Goal: Transaction & Acquisition: Purchase product/service

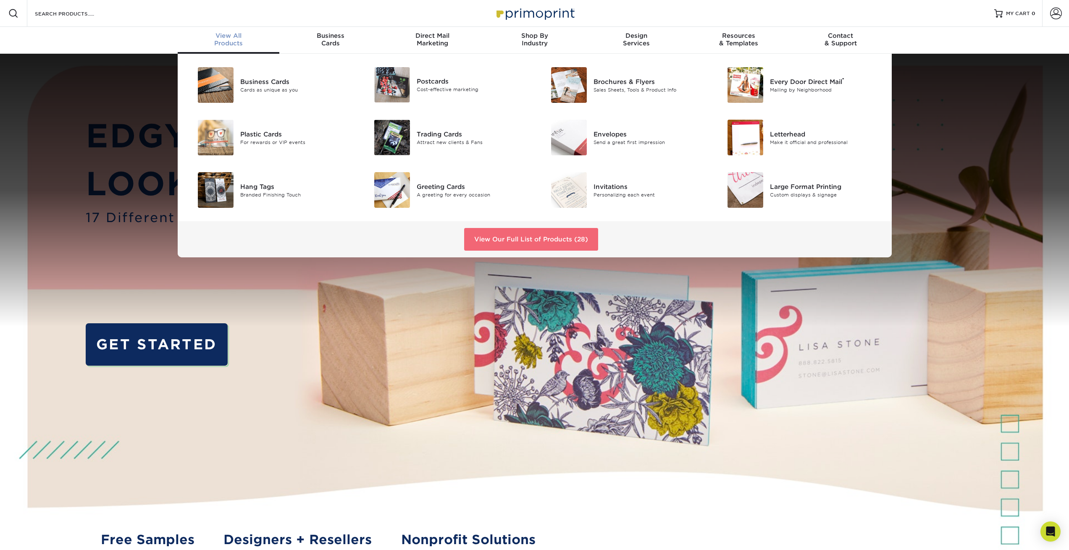
click at [524, 238] on link "View Our Full List of Products (28)" at bounding box center [531, 239] width 134 height 23
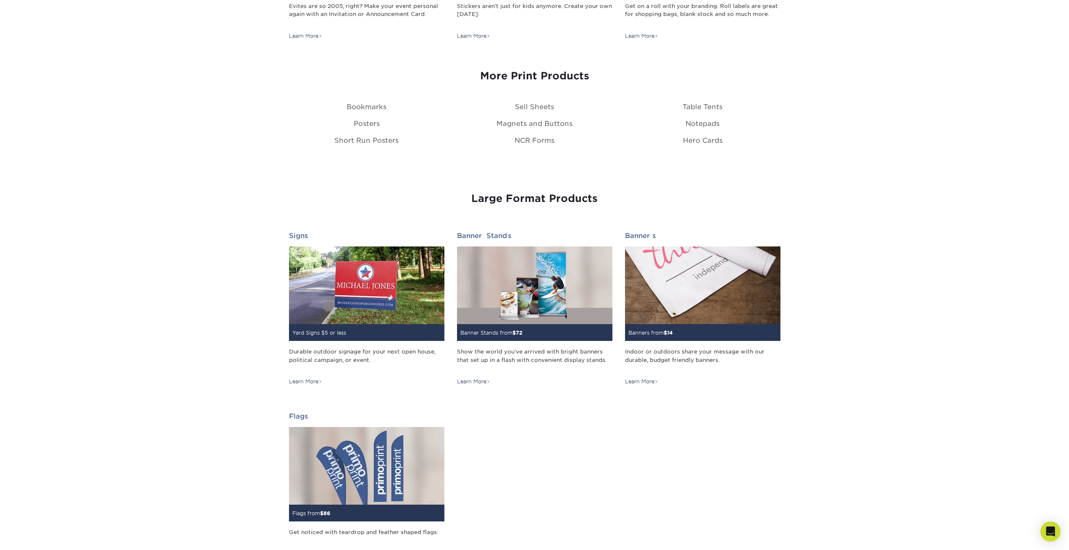
scroll to position [984, 0]
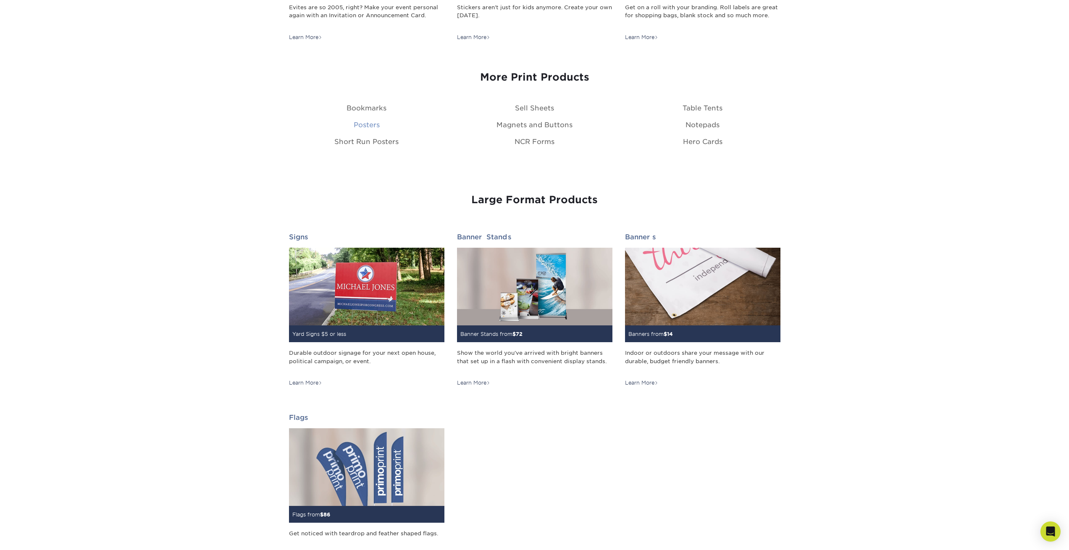
click at [369, 124] on link "Posters" at bounding box center [367, 125] width 26 height 8
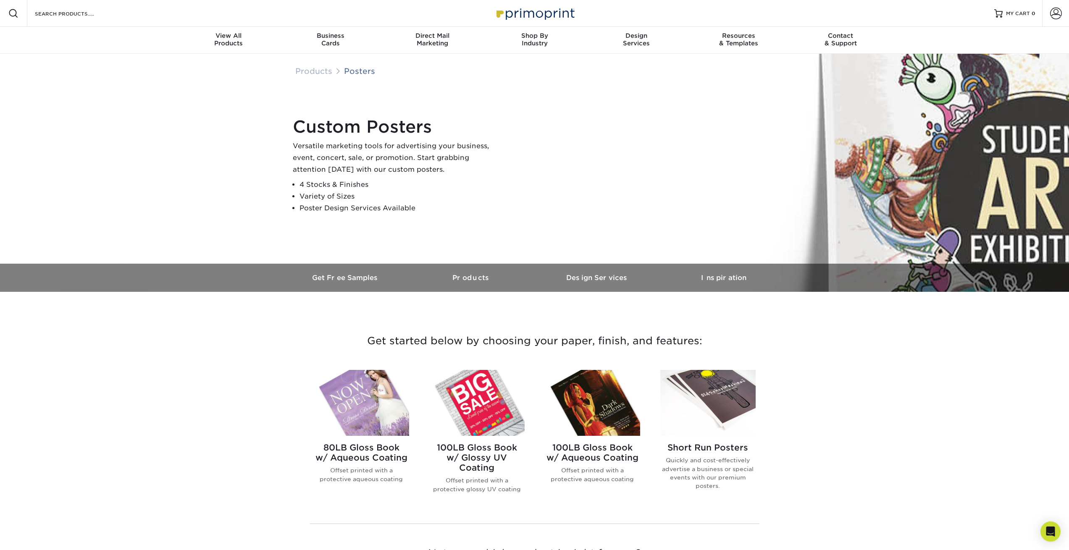
click at [530, 139] on div "Custom Posters Versatile marketing tools for advertising your business, event, …" at bounding box center [538, 158] width 504 height 111
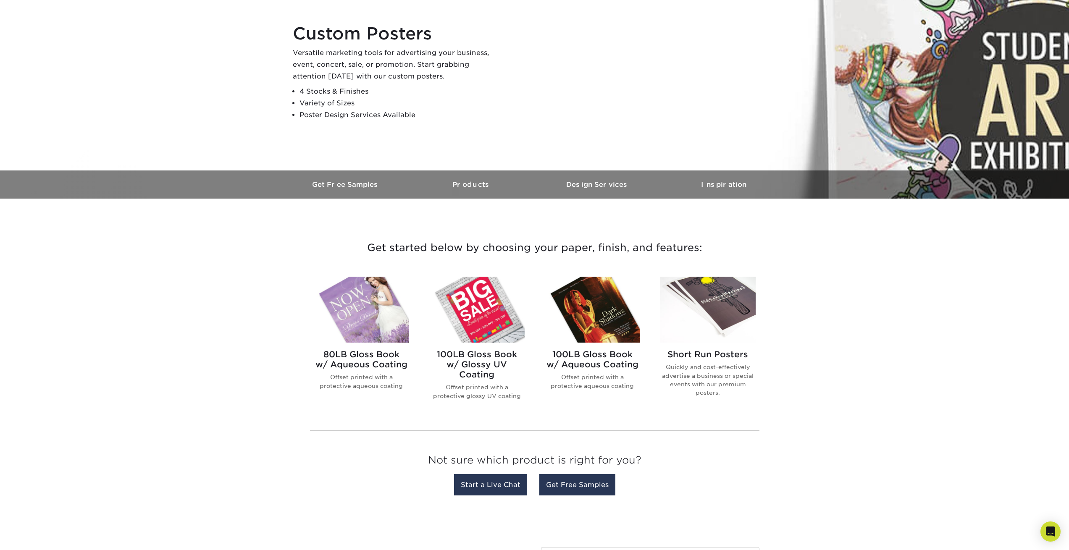
scroll to position [97, 0]
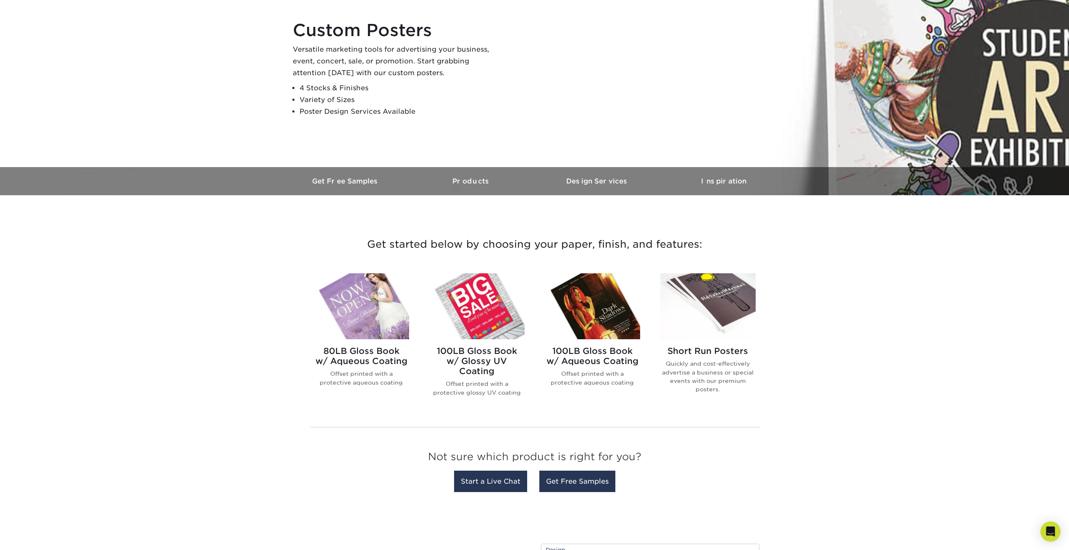
click at [377, 313] on img at bounding box center [361, 306] width 95 height 66
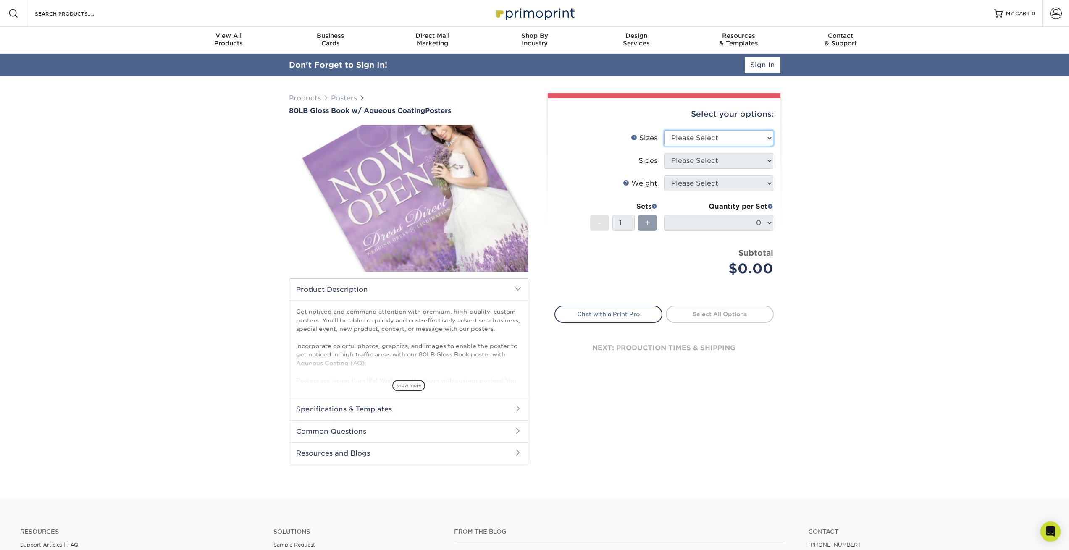
click at [685, 138] on select "Please Select 13" x 19" 18" x 24" 19" x 27" 24" x 36" 26" x 39"" at bounding box center [718, 138] width 109 height 16
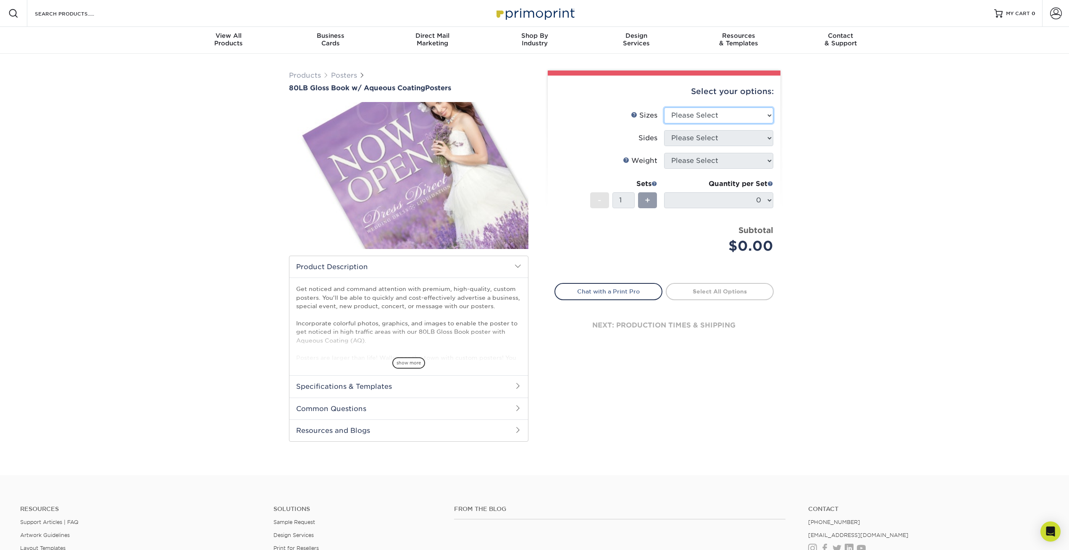
select select "26.00x39.00"
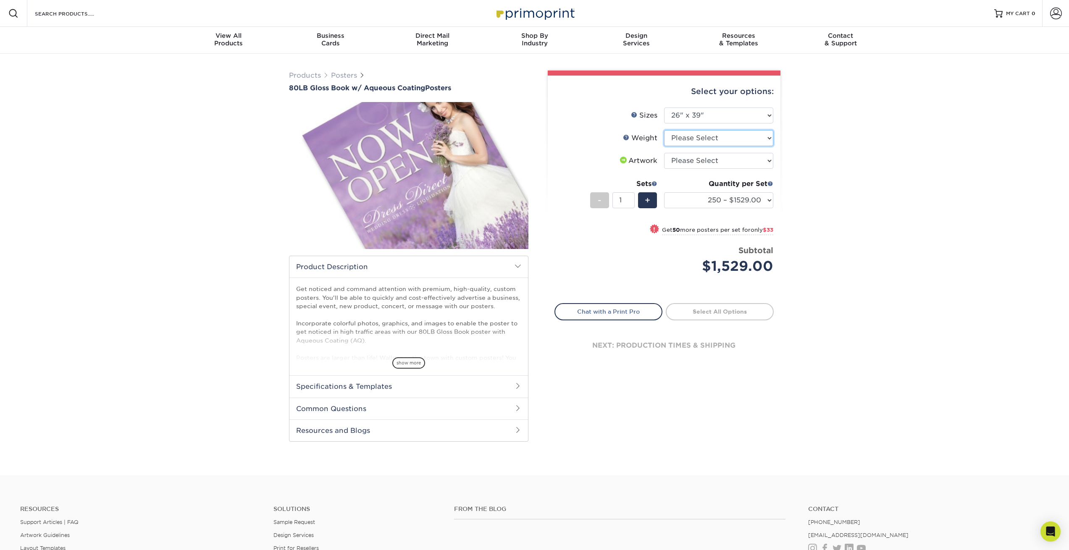
click at [693, 141] on select "Please Select 80LB" at bounding box center [718, 138] width 109 height 16
select select "80LB"
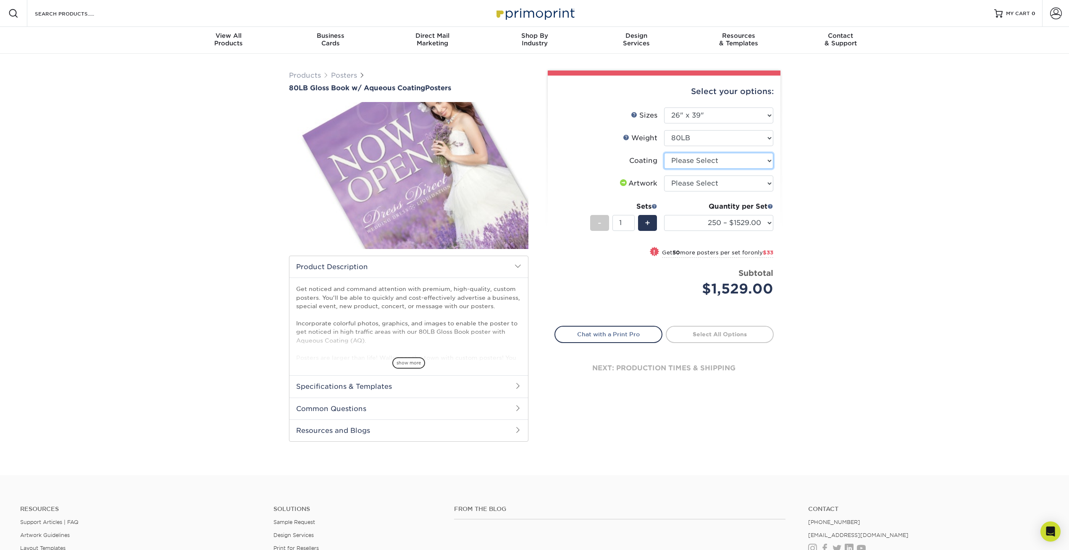
click at [703, 159] on select at bounding box center [718, 161] width 109 height 16
select select "d41dab50-ff65-4f4f-bb17-2afe4d36ae33"
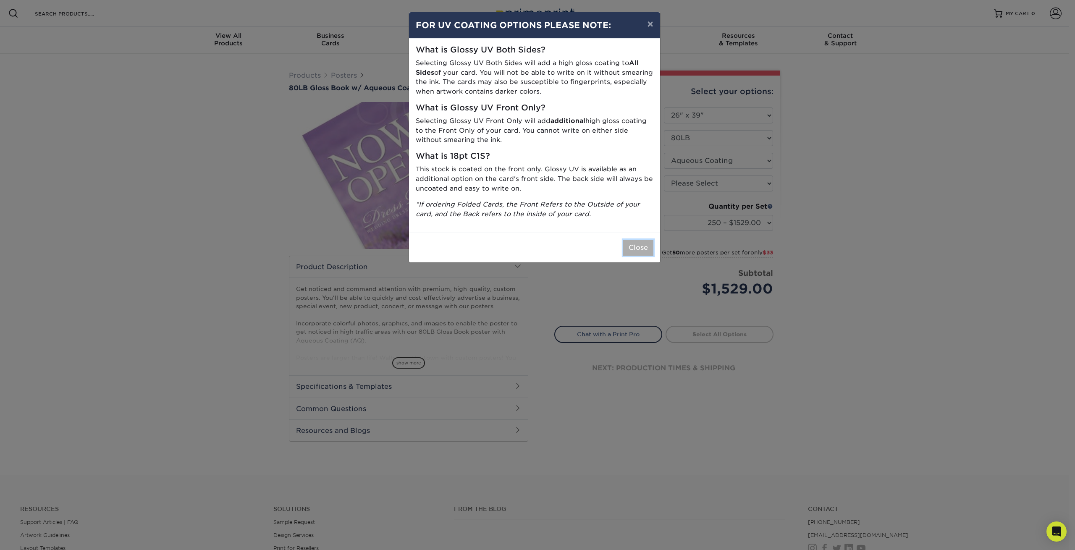
click at [639, 250] on button "Close" at bounding box center [638, 248] width 30 height 16
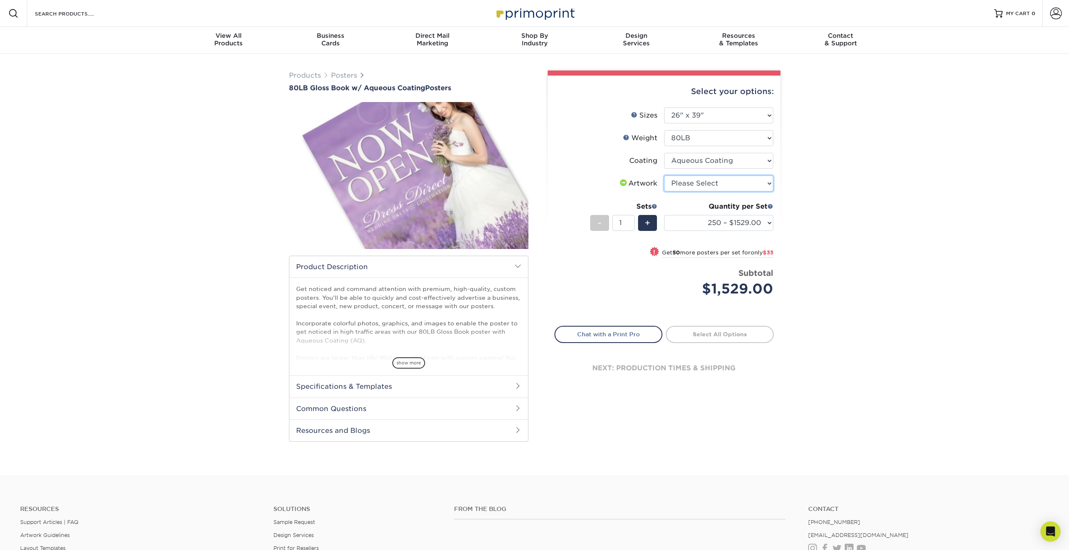
click at [689, 182] on select "Please Select I will upload files I need a design - $150" at bounding box center [718, 184] width 109 height 16
select select "upload"
click at [719, 225] on select "250 – $1529.00 300 – $1562.00 400 – $1611.00 500 – $1644.00 750 – $1714.00 1000…" at bounding box center [718, 223] width 109 height 16
